Goal: Task Accomplishment & Management: Manage account settings

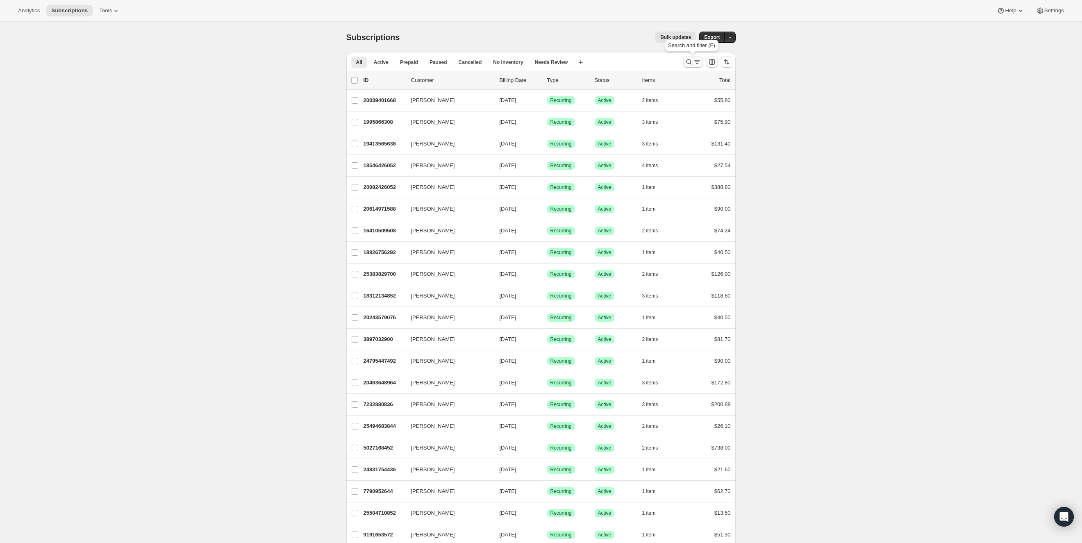
click at [686, 61] on icon "Search and filter results" at bounding box center [689, 62] width 8 height 8
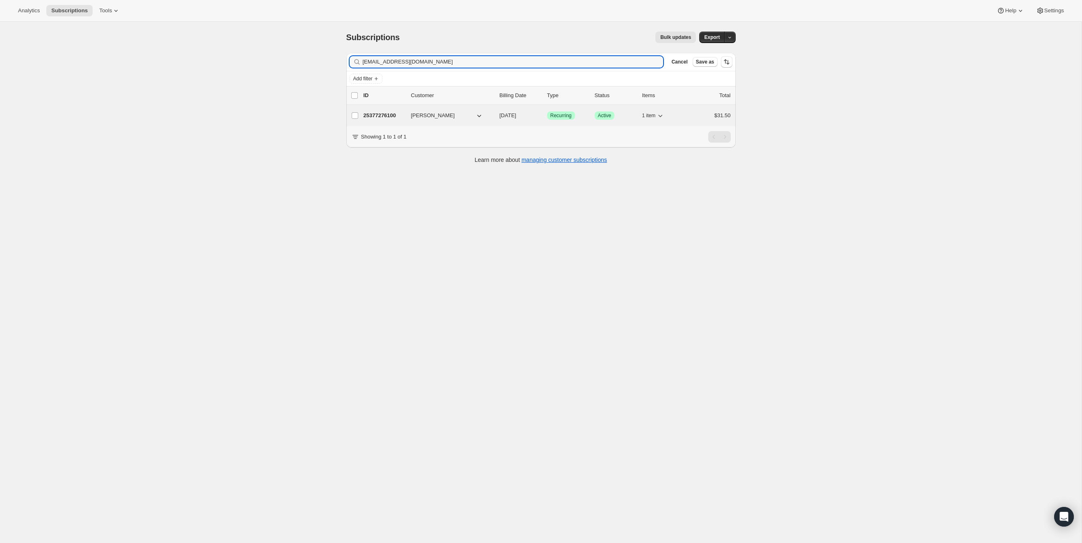
type input "[EMAIL_ADDRESS][DOMAIN_NAME]"
click at [481, 115] on icon "button" at bounding box center [479, 115] width 8 height 8
click at [378, 114] on p "25377276100" at bounding box center [383, 115] width 41 height 8
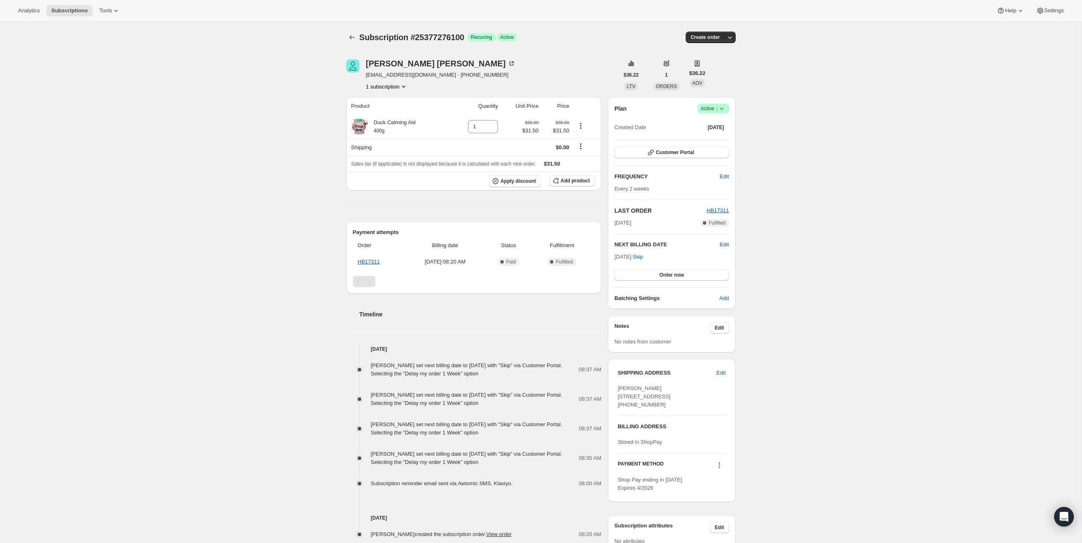
click at [722, 108] on icon at bounding box center [721, 109] width 3 height 2
click at [732, 139] on span "Cancel subscription" at bounding box center [711, 138] width 46 height 6
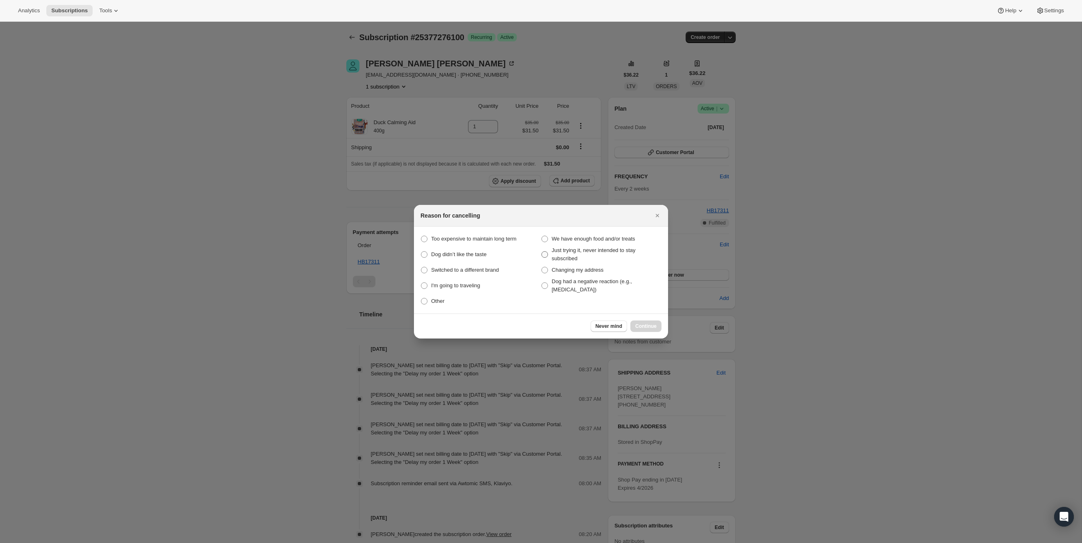
click at [581, 254] on span "Just trying it, never intended to stay subscribed" at bounding box center [607, 254] width 110 height 16
click at [542, 252] on this "Just trying it, never intended to stay subscribed" at bounding box center [541, 251] width 0 height 0
radio this "true"
click at [649, 325] on span "Continue" at bounding box center [645, 326] width 21 height 7
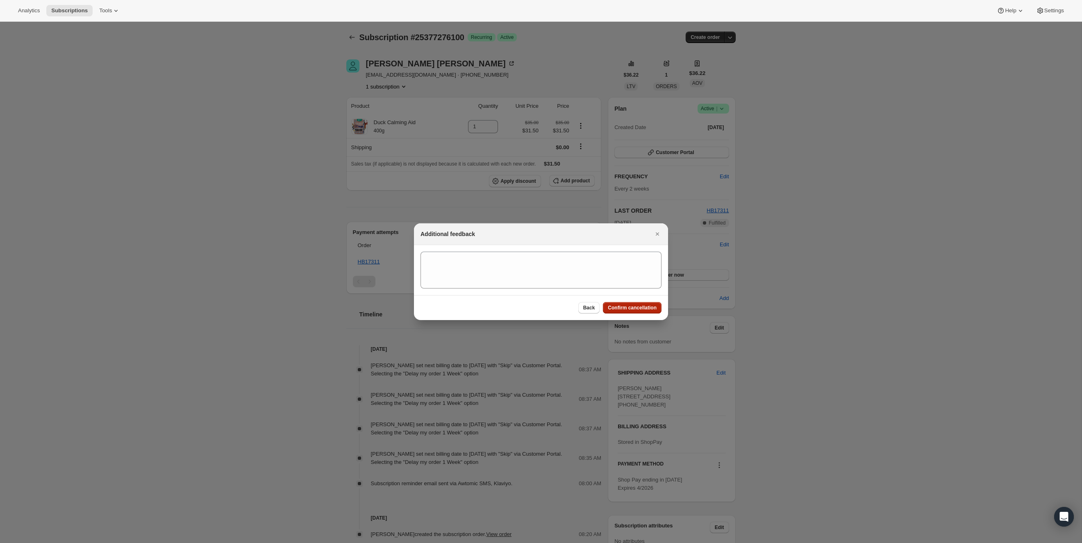
click at [642, 302] on button "Confirm cancellation" at bounding box center [632, 307] width 59 height 11
